Goal: Entertainment & Leisure: Browse casually

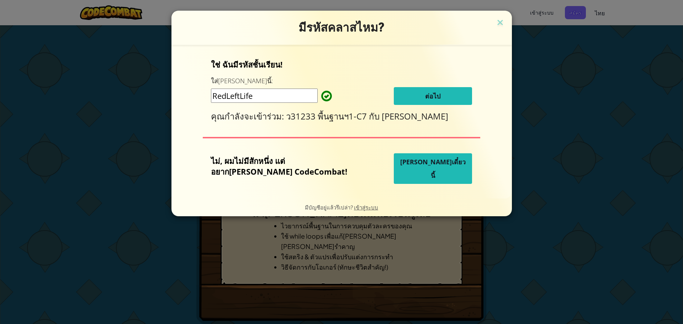
click at [437, 171] on button "[PERSON_NAME]เดี๋ยวนี้" at bounding box center [433, 168] width 78 height 31
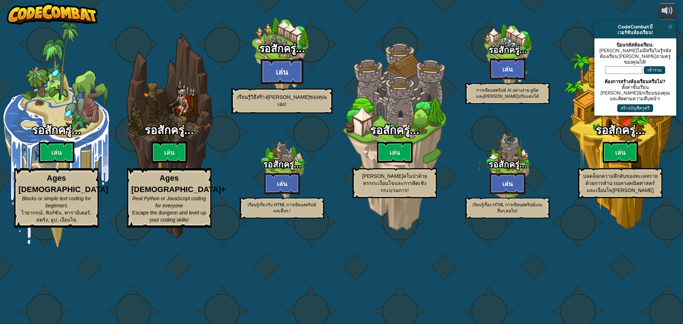
select select "th"
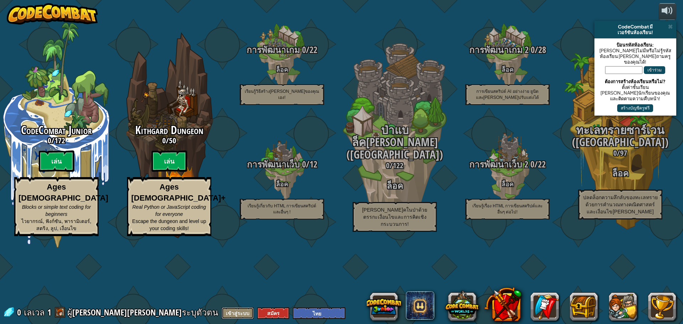
click at [222, 312] on button "เข้าสู่ระบบ" at bounding box center [238, 313] width 32 height 12
